Goal: Find specific page/section

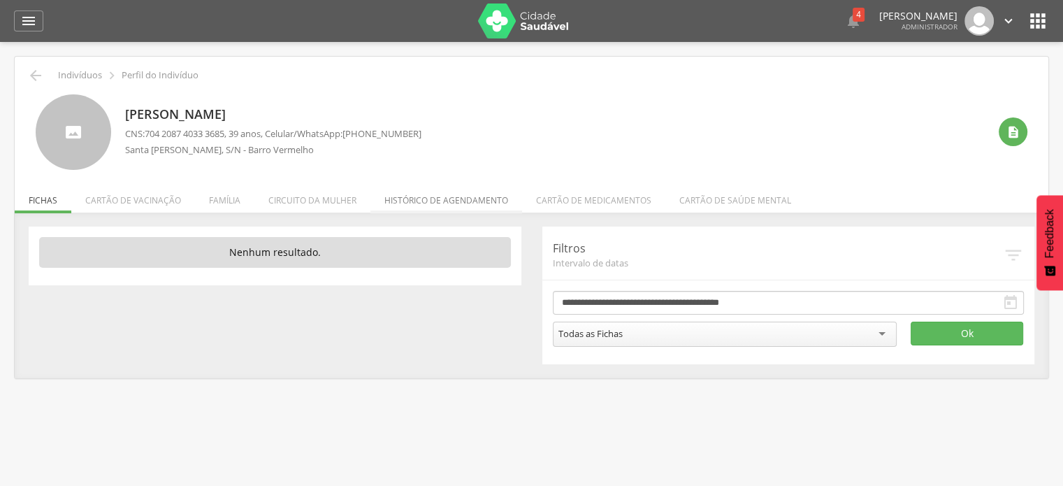
click at [420, 197] on li "Histórico de agendamento" at bounding box center [446, 196] width 152 height 33
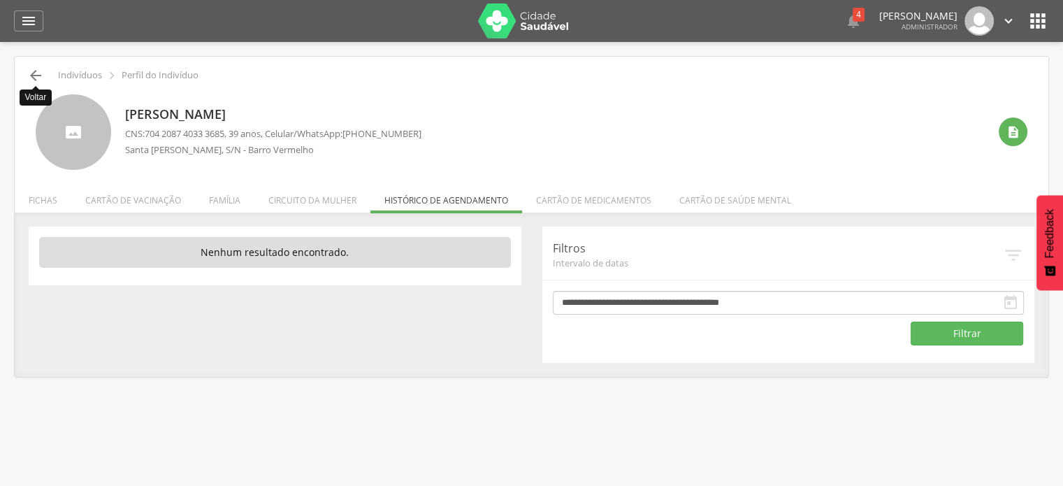
click at [41, 73] on icon "" at bounding box center [35, 75] width 17 height 17
click at [534, 28] on img at bounding box center [523, 20] width 91 height 35
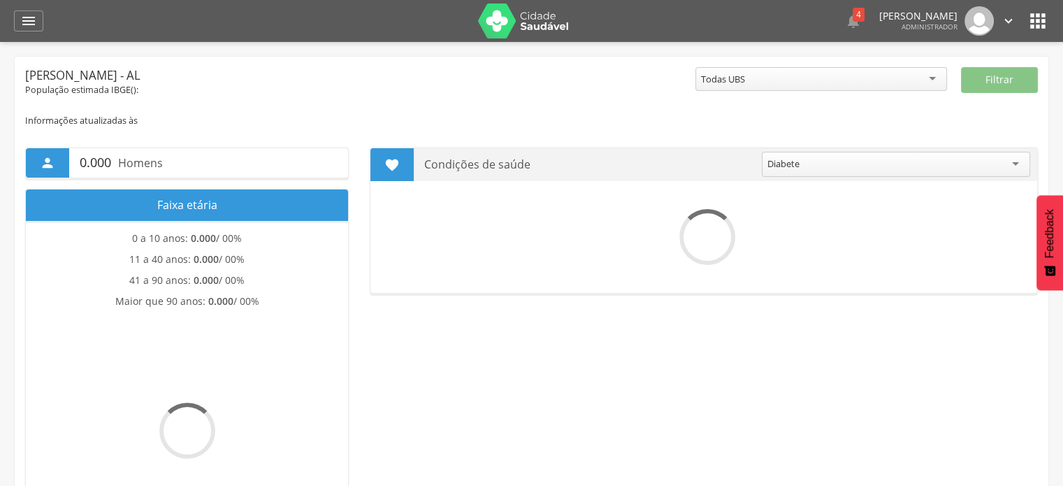
click at [1039, 21] on icon "" at bounding box center [1038, 21] width 22 height 22
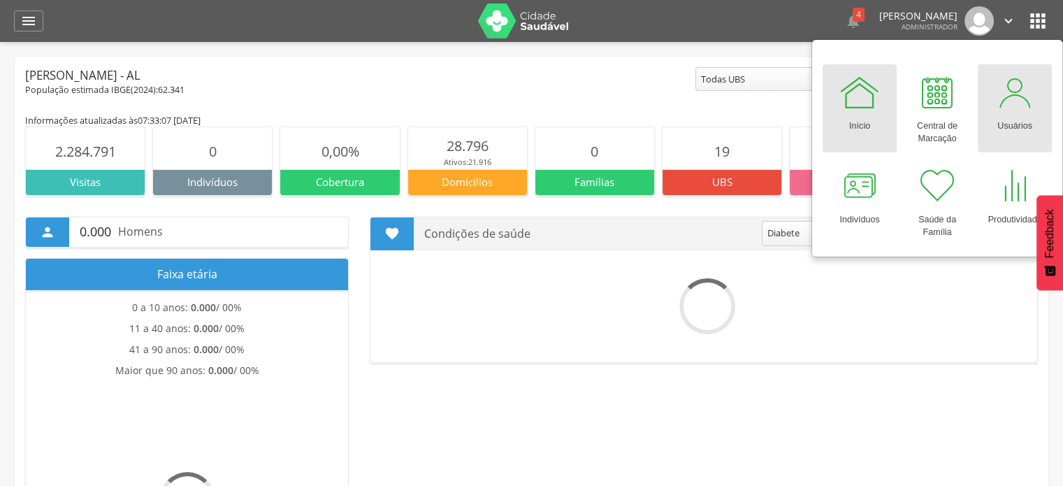
click at [1014, 115] on div "Usuários" at bounding box center [1014, 123] width 35 height 20
